Goal: Transaction & Acquisition: Obtain resource

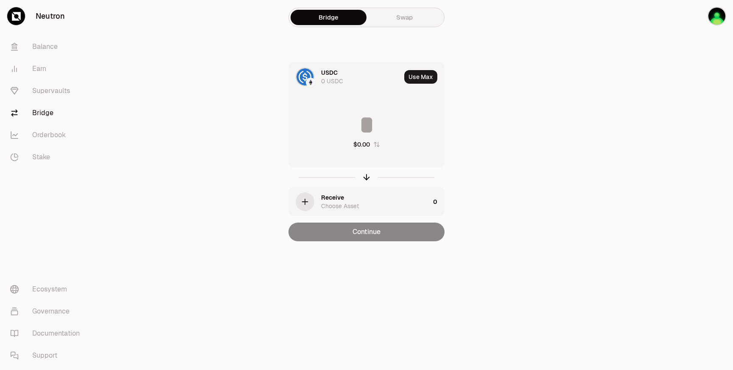
click at [343, 77] on div "USDC 0 USDC" at bounding box center [361, 76] width 80 height 17
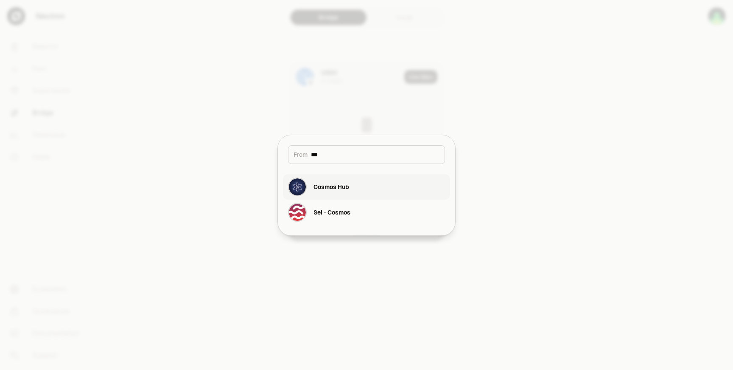
type input "***"
click at [331, 188] on div "Cosmos Hub" at bounding box center [332, 186] width 36 height 8
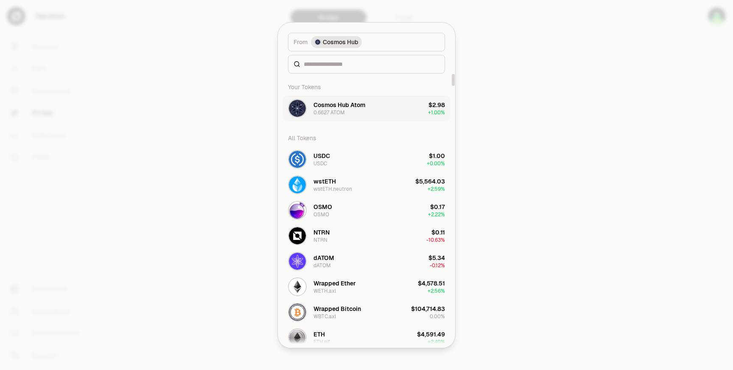
click at [337, 113] on div "0.6627 ATOM" at bounding box center [329, 112] width 31 height 7
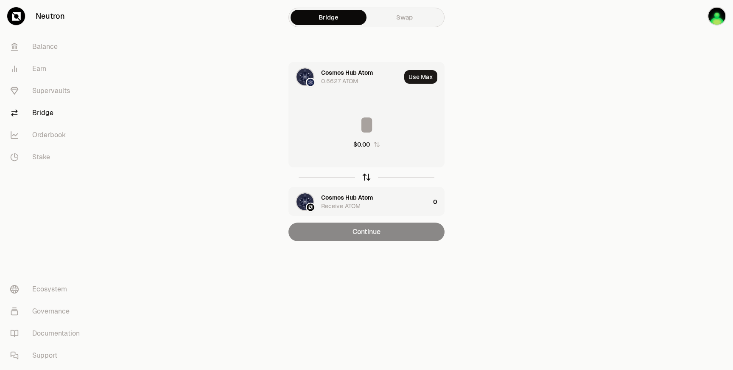
click at [365, 179] on icon "button" at bounding box center [366, 176] width 9 height 9
click at [370, 126] on input at bounding box center [366, 124] width 155 height 25
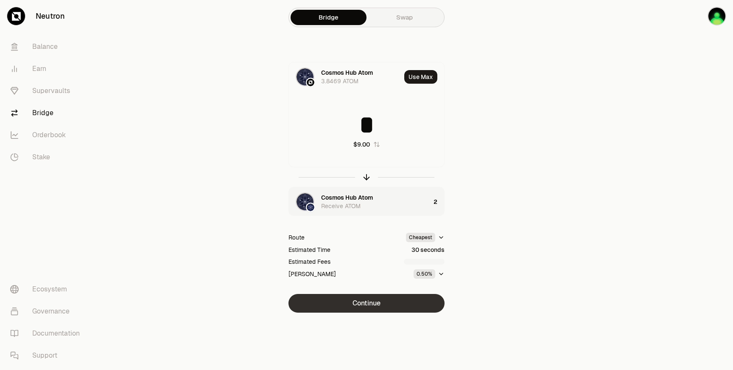
type input "*"
click at [389, 304] on button "Continue" at bounding box center [367, 303] width 156 height 19
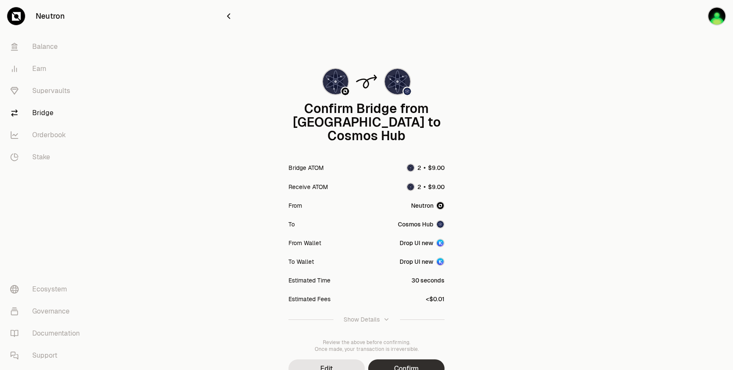
click at [409, 359] on button "Confirm" at bounding box center [406, 368] width 76 height 19
